Goal: Information Seeking & Learning: Learn about a topic

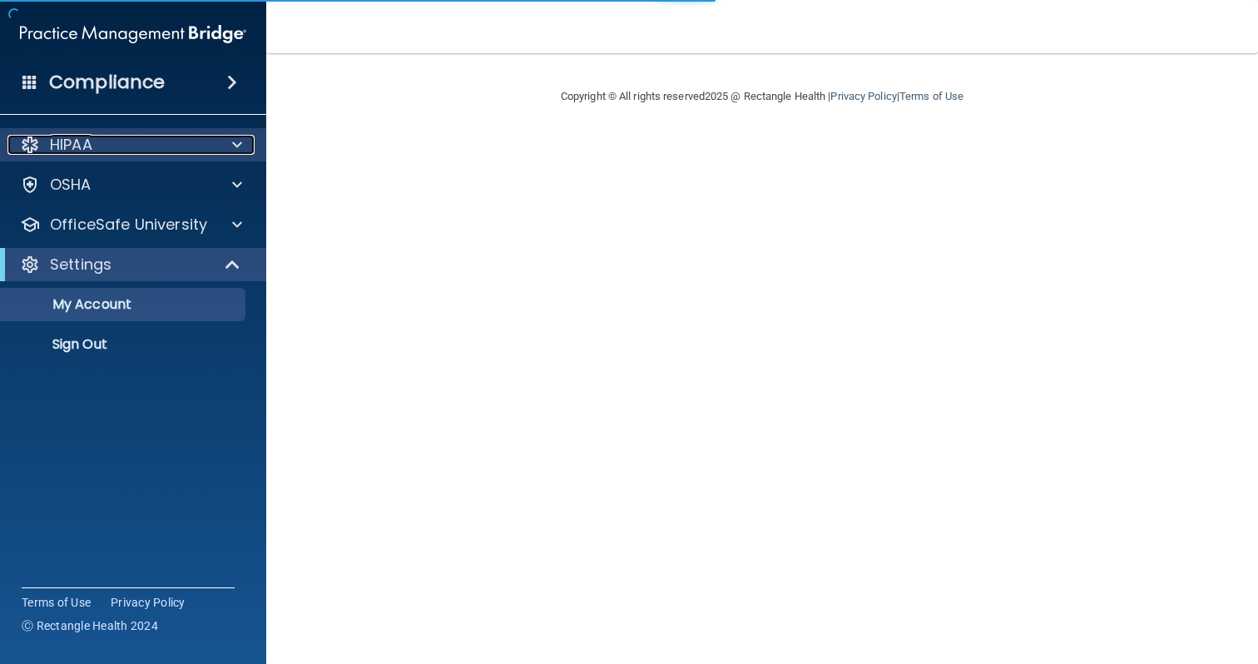
click at [106, 136] on div "HIPAA" at bounding box center [110, 145] width 206 height 20
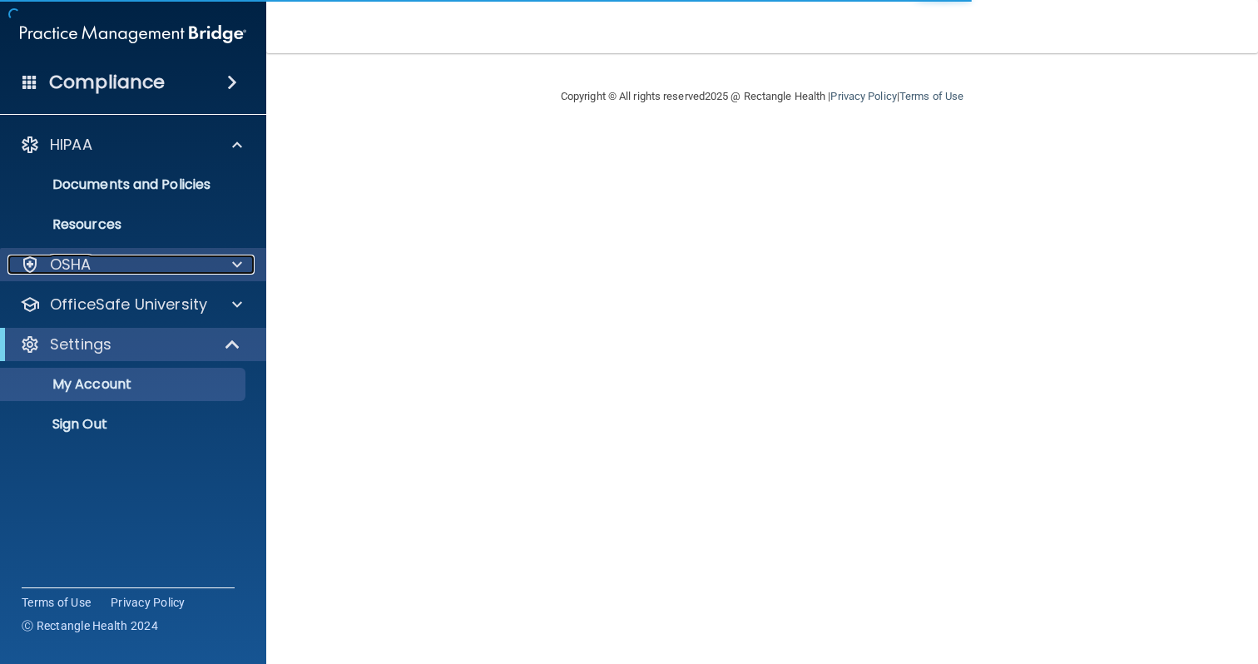
click at [108, 261] on div "OSHA" at bounding box center [110, 265] width 206 height 20
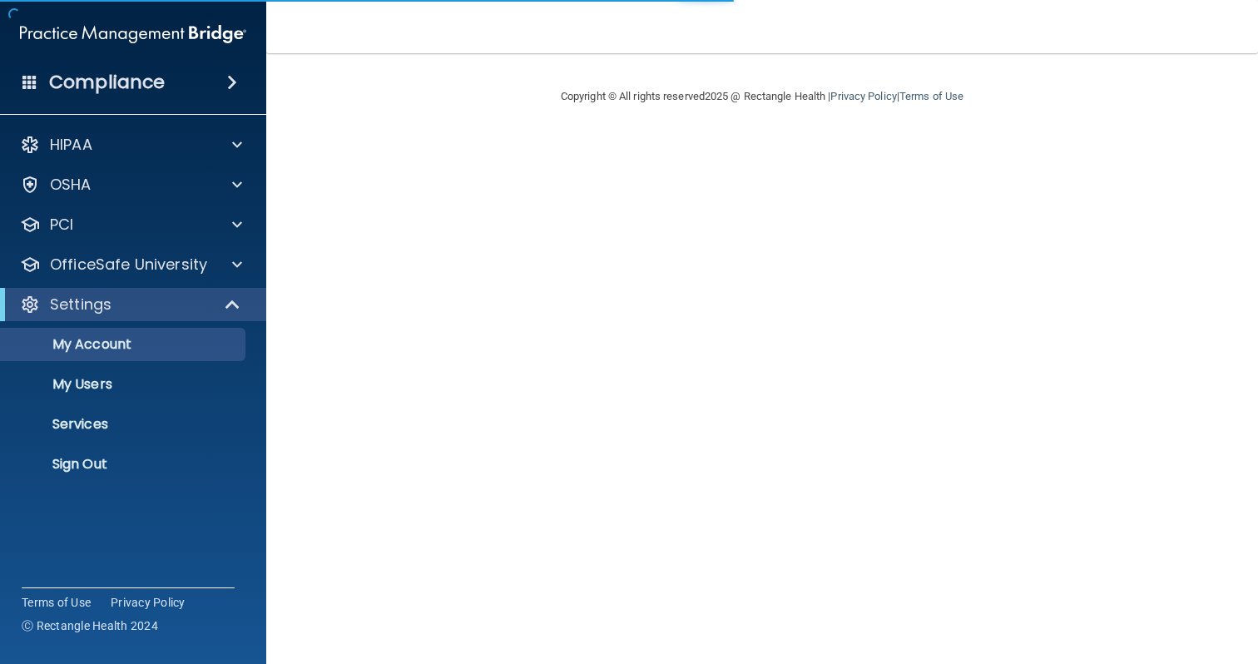
click at [80, 166] on div "HIPAA Documents and Policies Report an Incident Business Associates Emergency P…" at bounding box center [133, 307] width 267 height 373
click at [86, 159] on div "HIPAA" at bounding box center [133, 144] width 267 height 33
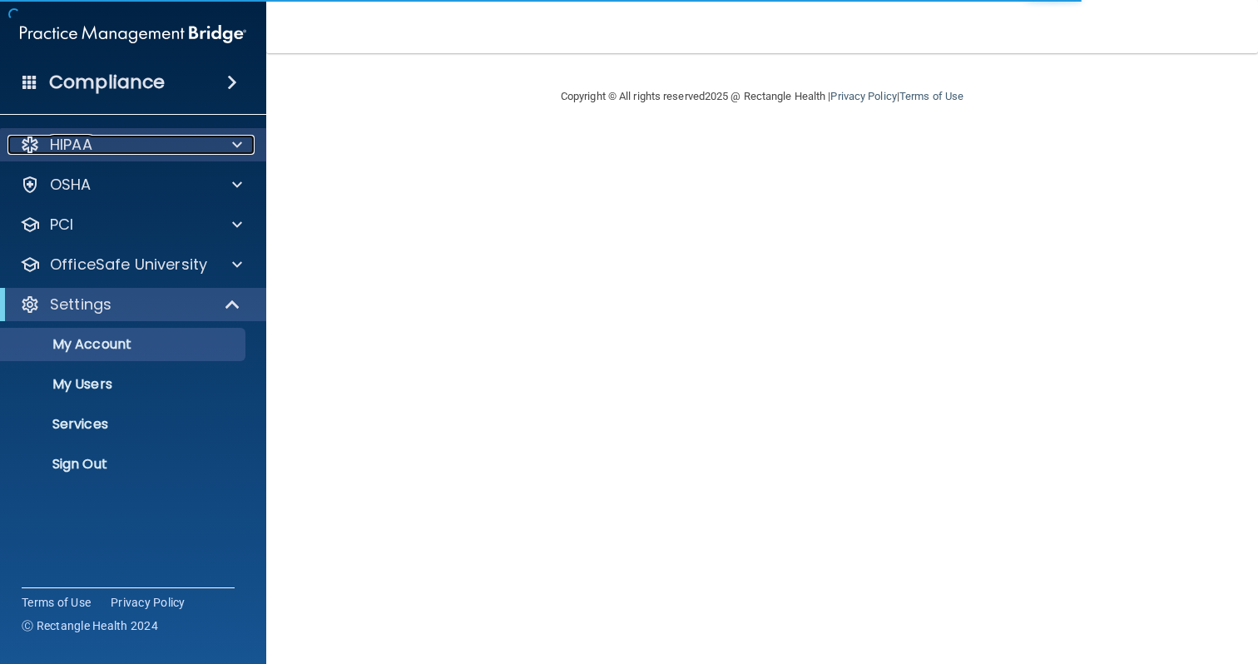
click at [101, 150] on div "HIPAA" at bounding box center [110, 145] width 206 height 20
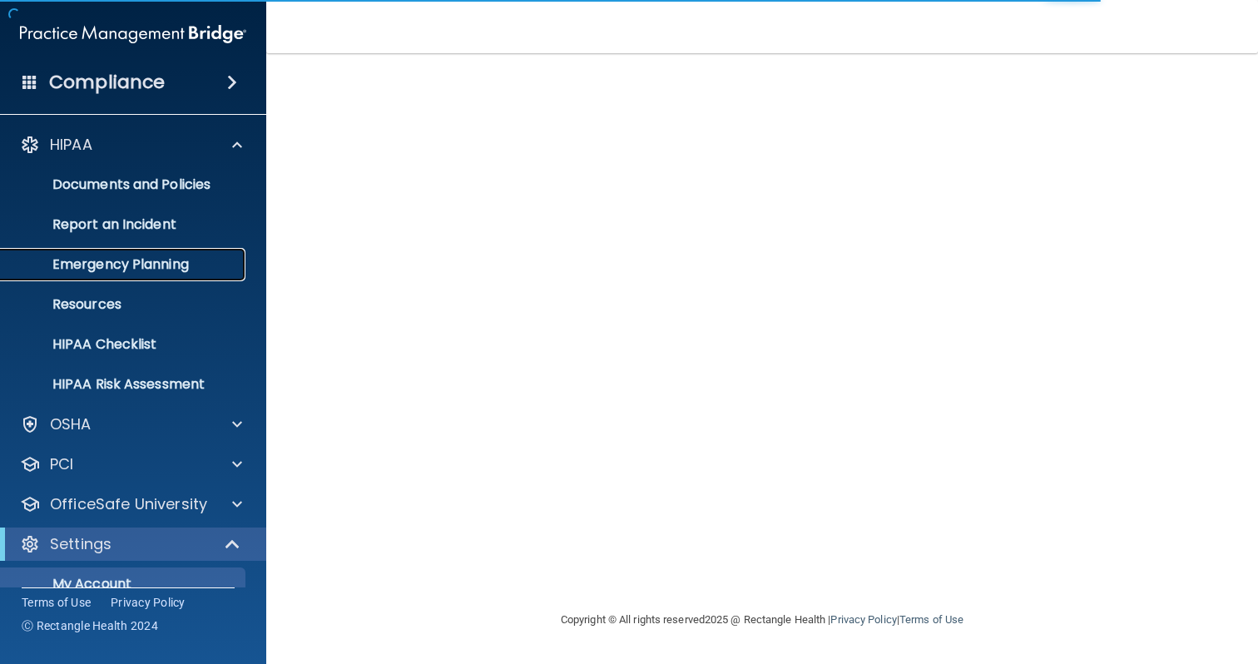
click at [131, 256] on p "Emergency Planning" at bounding box center [124, 264] width 227 height 17
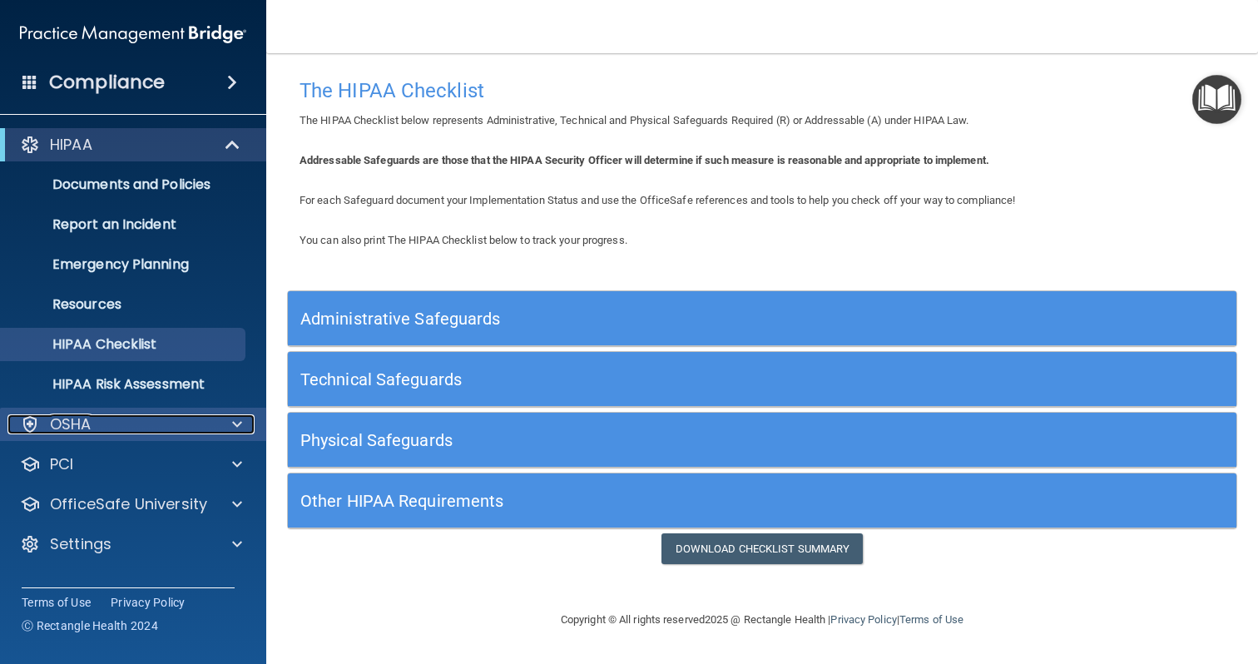
click at [90, 423] on p "OSHA" at bounding box center [71, 424] width 42 height 20
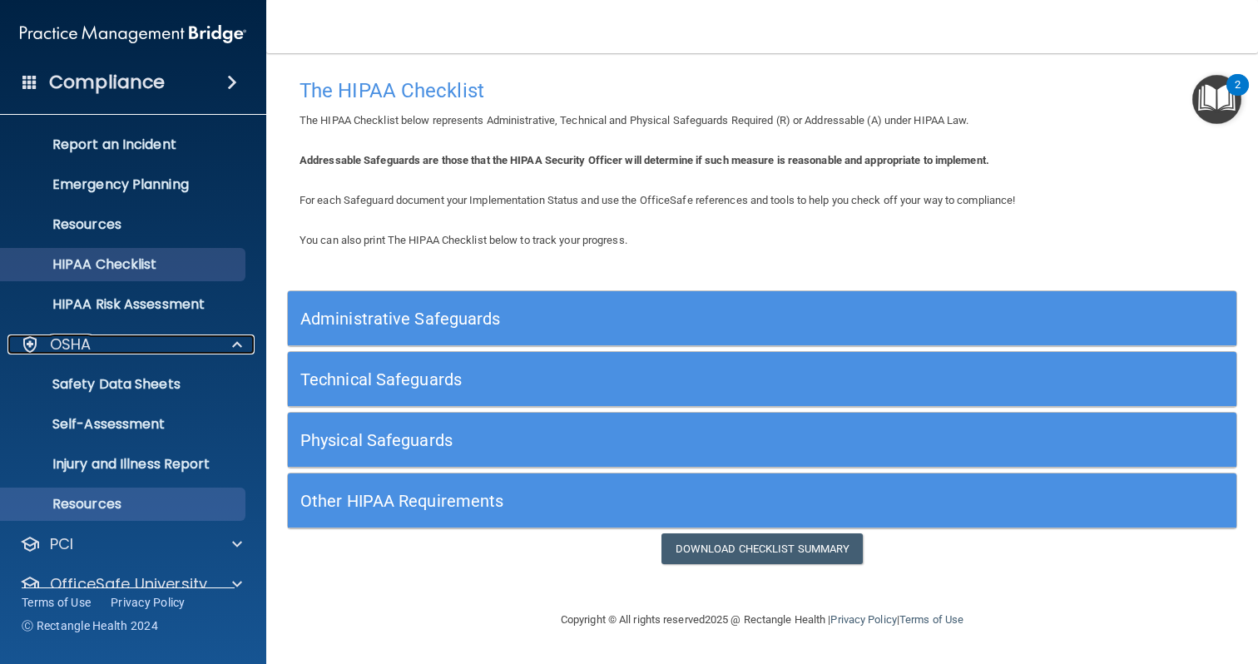
scroll to position [146, 0]
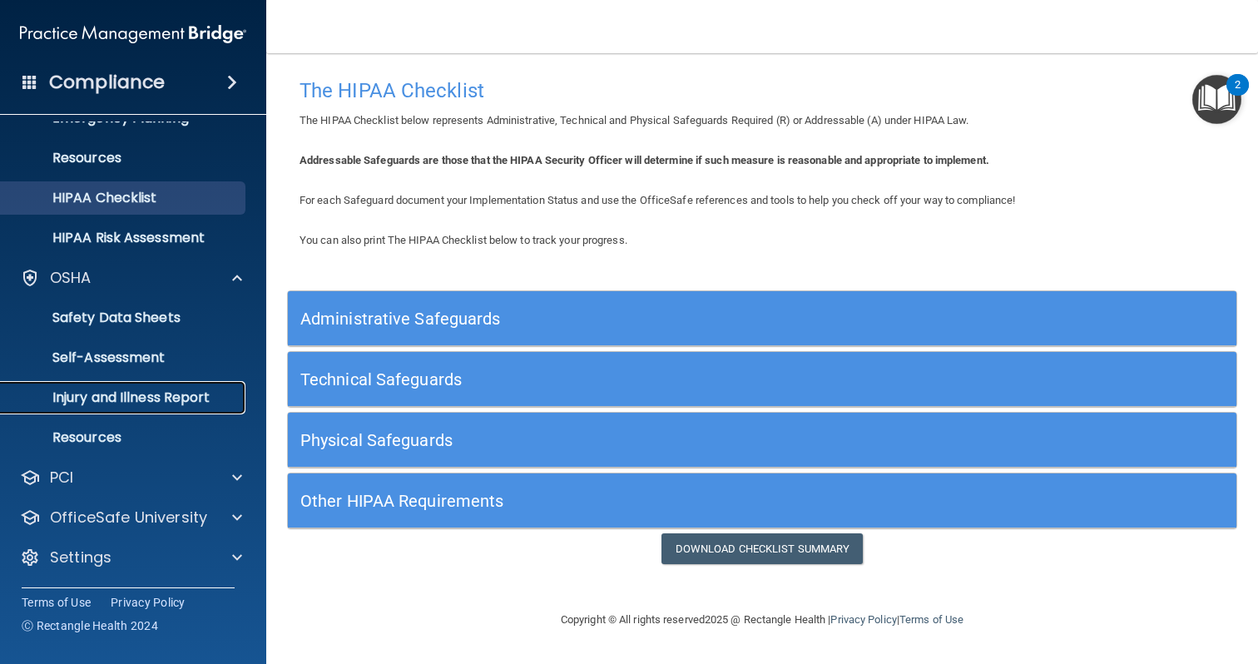
click at [115, 405] on p "Injury and Illness Report" at bounding box center [124, 397] width 227 height 17
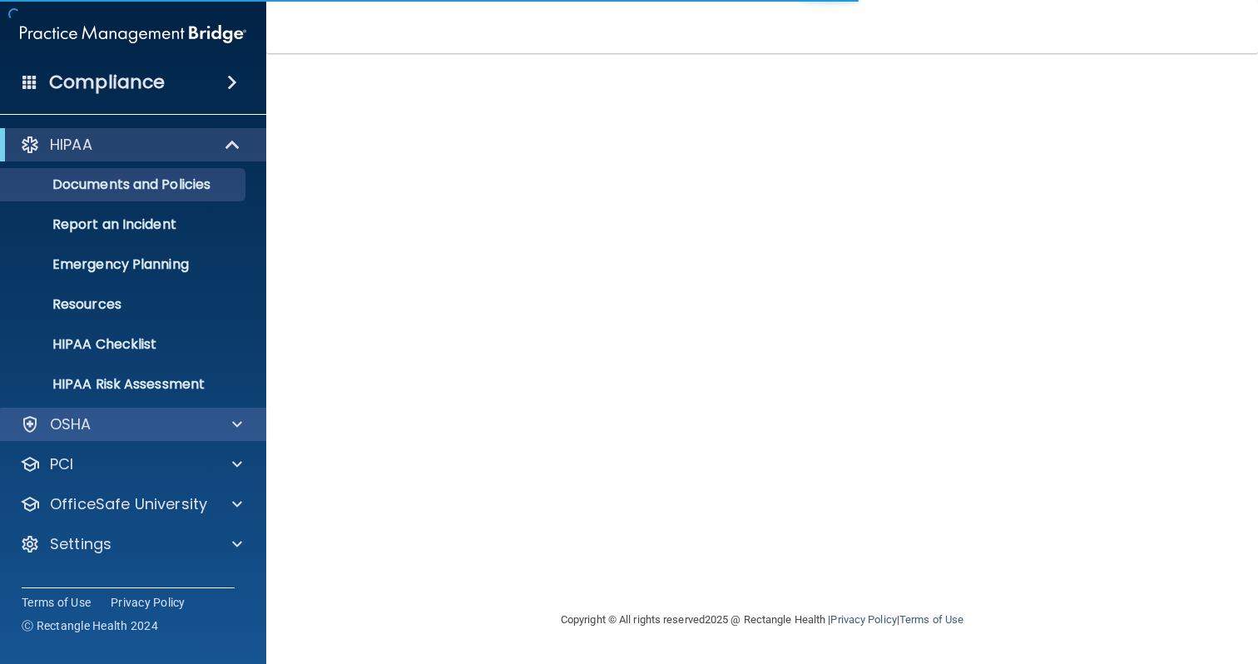
click at [134, 434] on div "OSHA" at bounding box center [133, 424] width 267 height 33
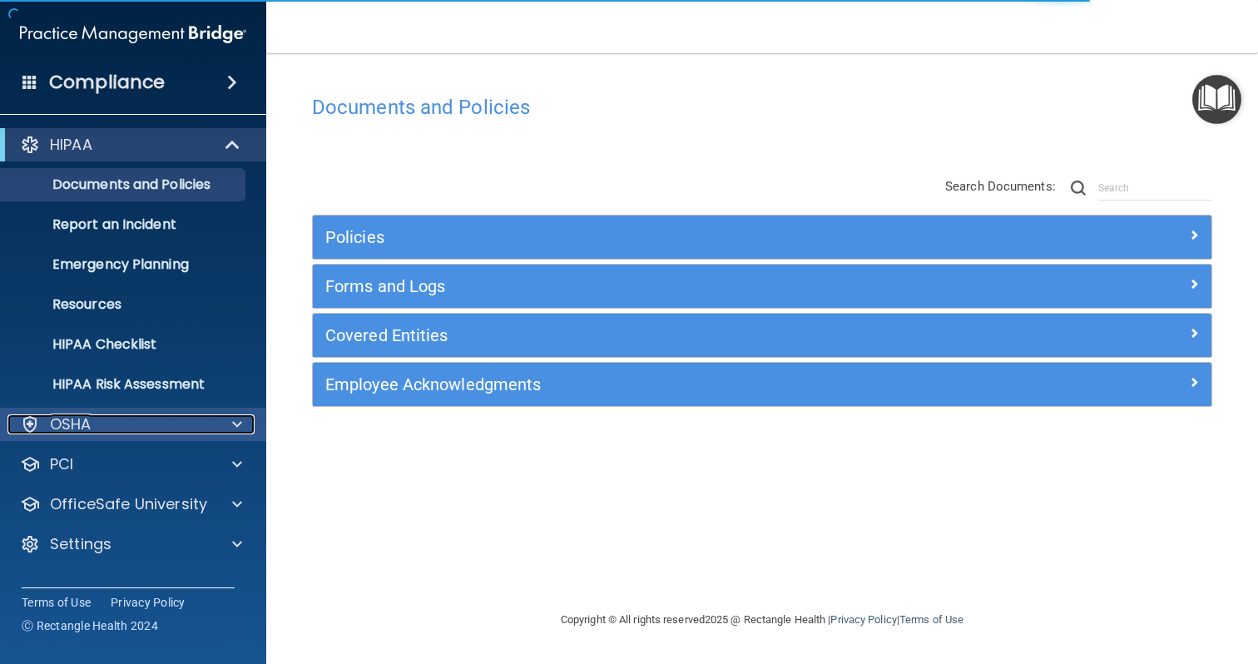
click at [133, 429] on div "OSHA" at bounding box center [110, 424] width 206 height 20
click at [96, 418] on div "OSHA" at bounding box center [110, 424] width 206 height 20
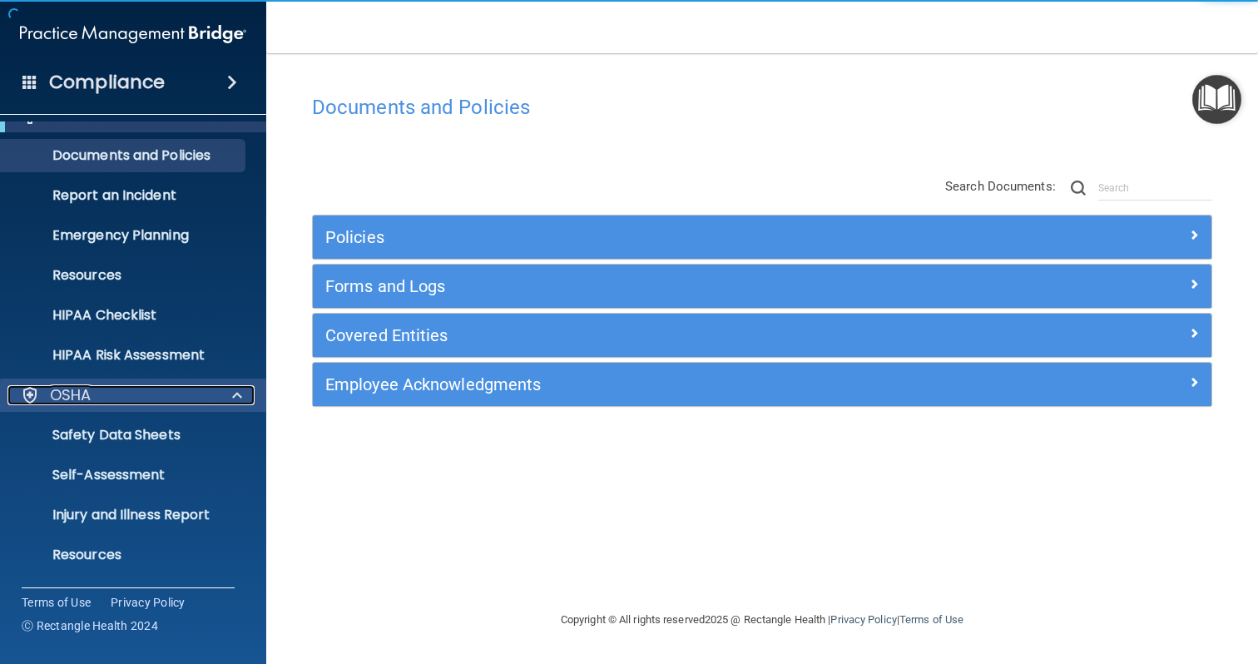
scroll to position [62, 0]
